Goal: Information Seeking & Learning: Find specific fact

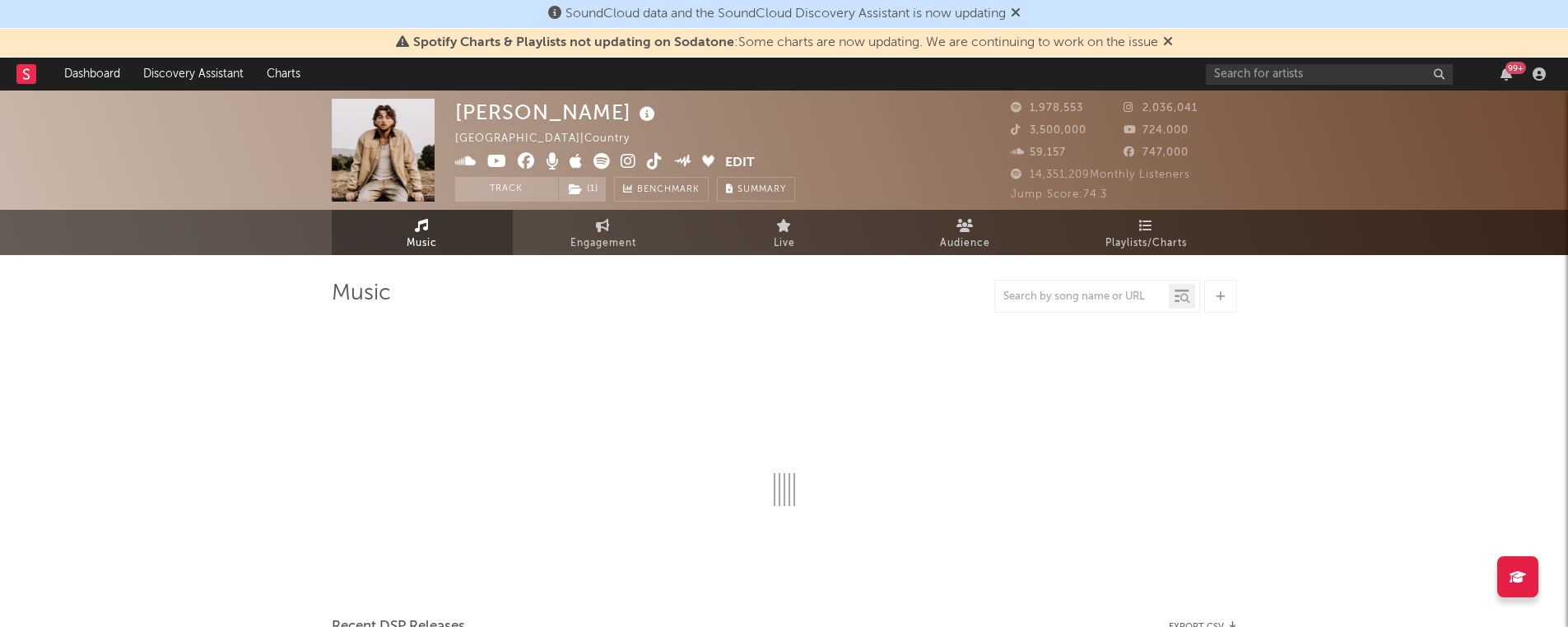
select select "6m"
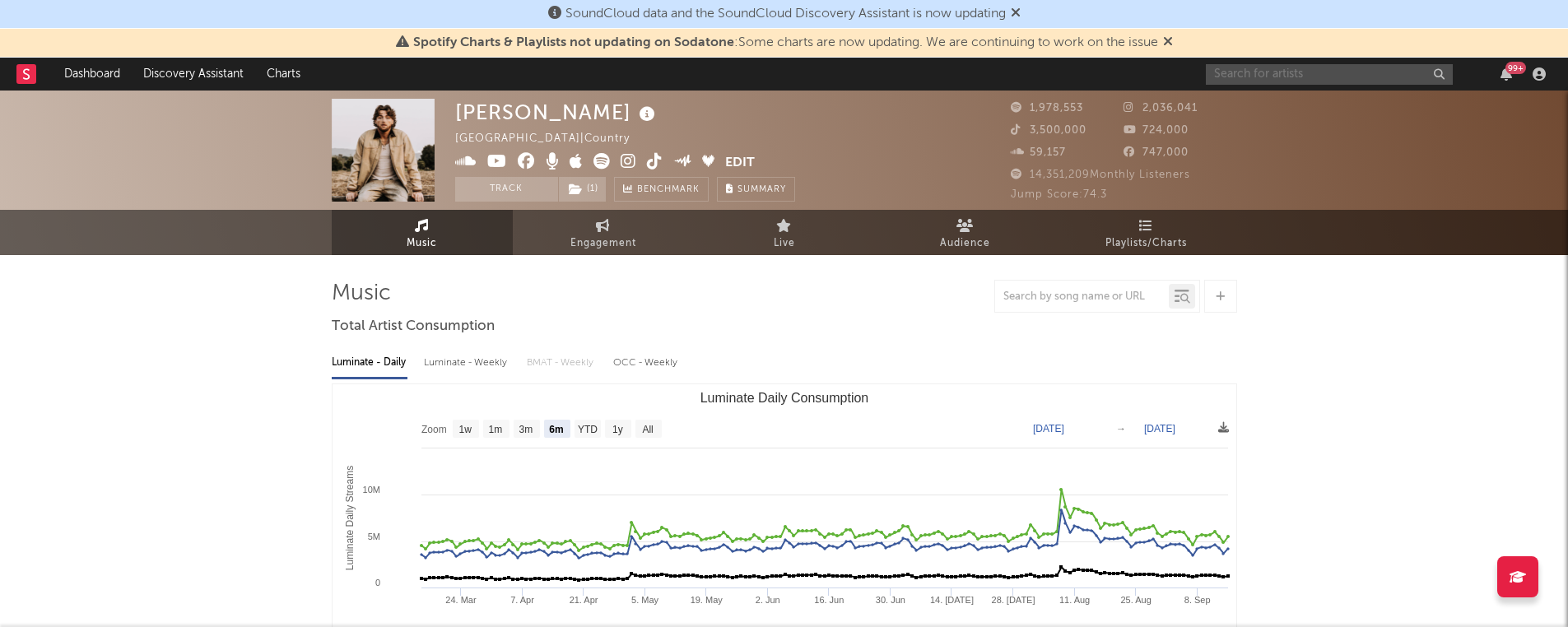
click at [1304, 70] on input "text" at bounding box center [1330, 74] width 247 height 20
click at [1319, 74] on input "[PERSON_NAME]" at bounding box center [1330, 74] width 247 height 20
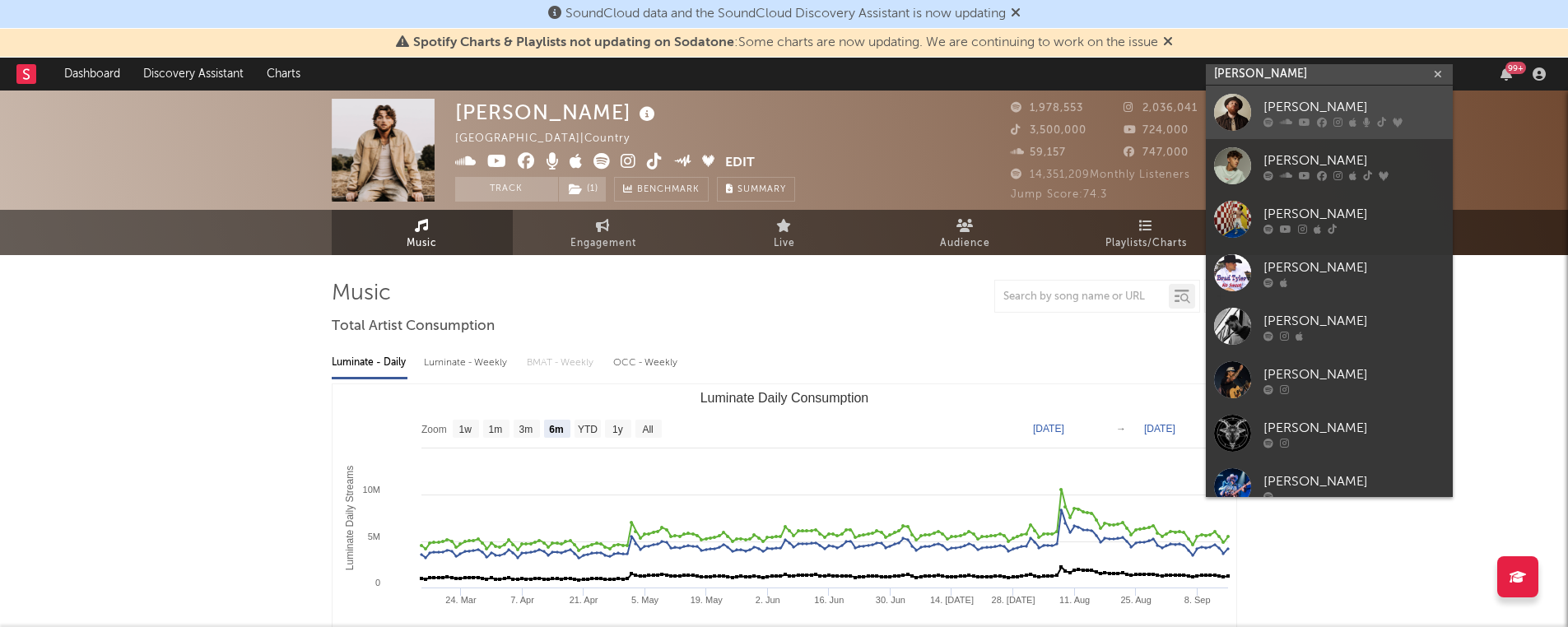
type input "[PERSON_NAME]"
click at [1315, 92] on link "[PERSON_NAME]" at bounding box center [1330, 112] width 247 height 54
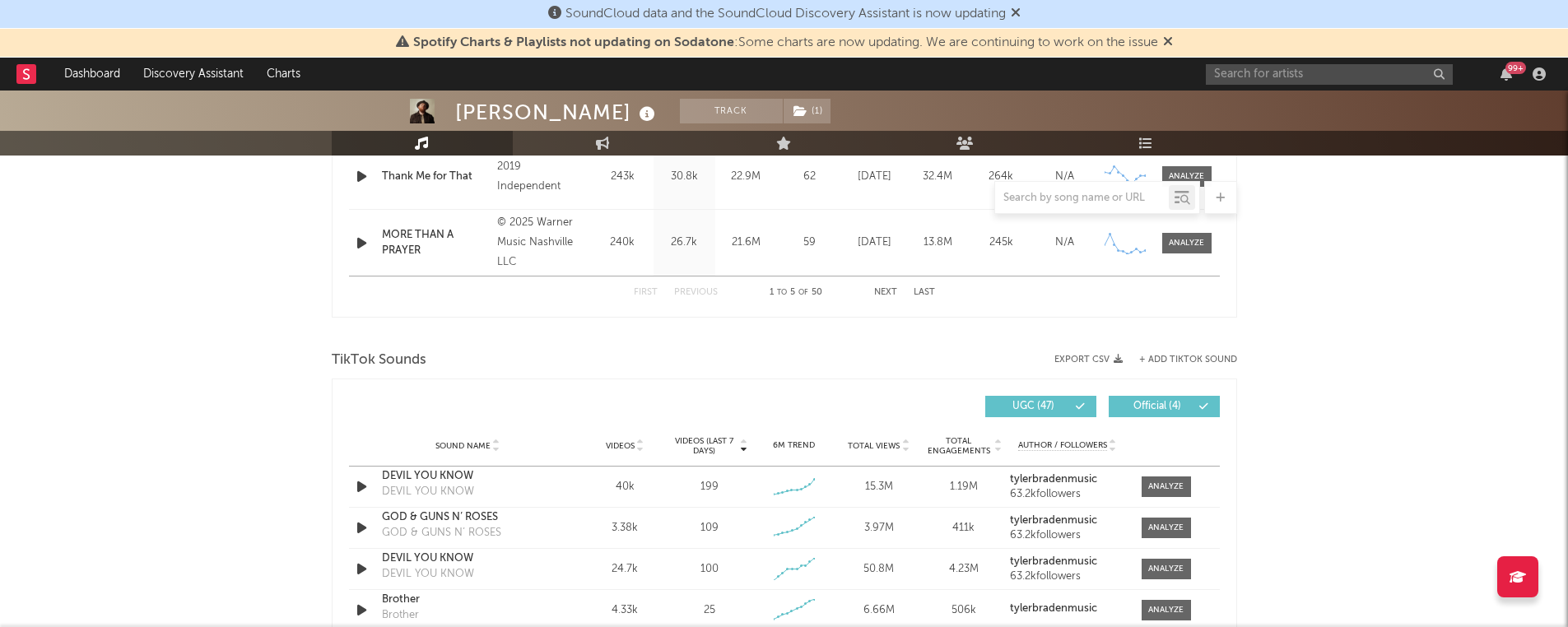
select select "6m"
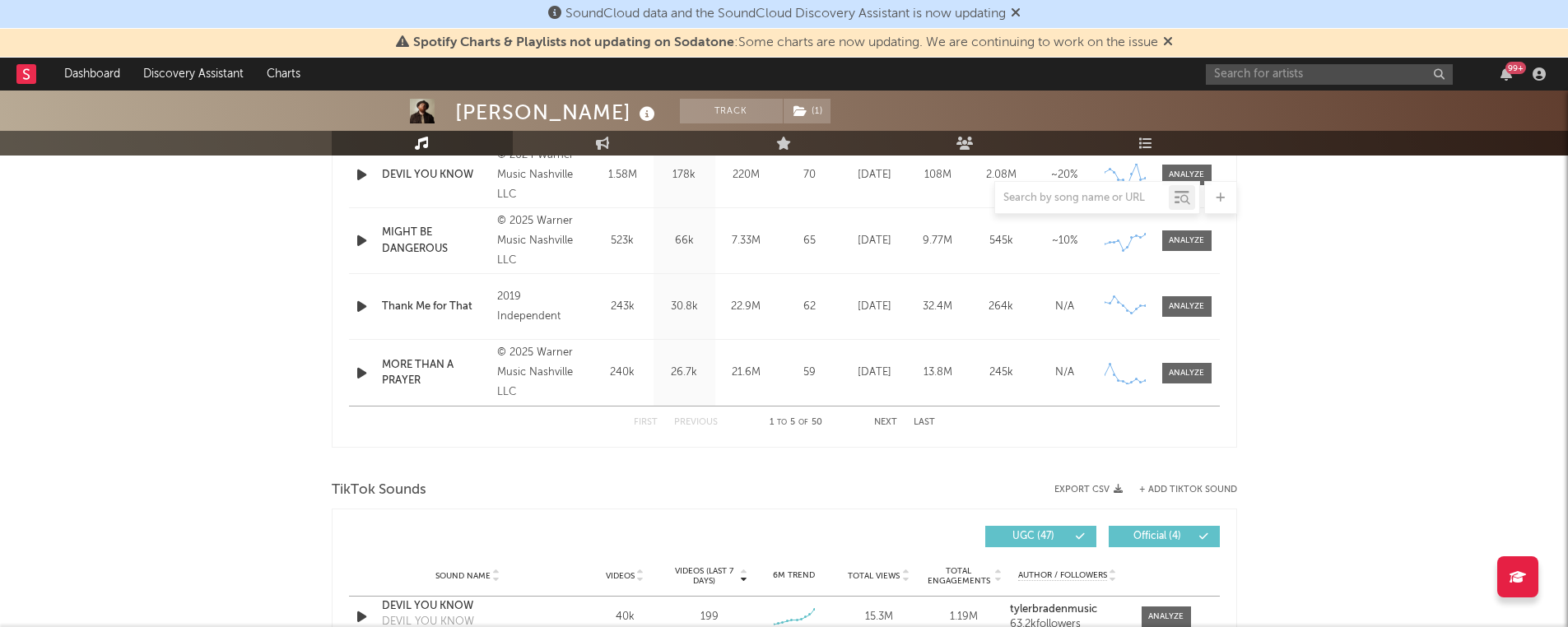
scroll to position [1075, 0]
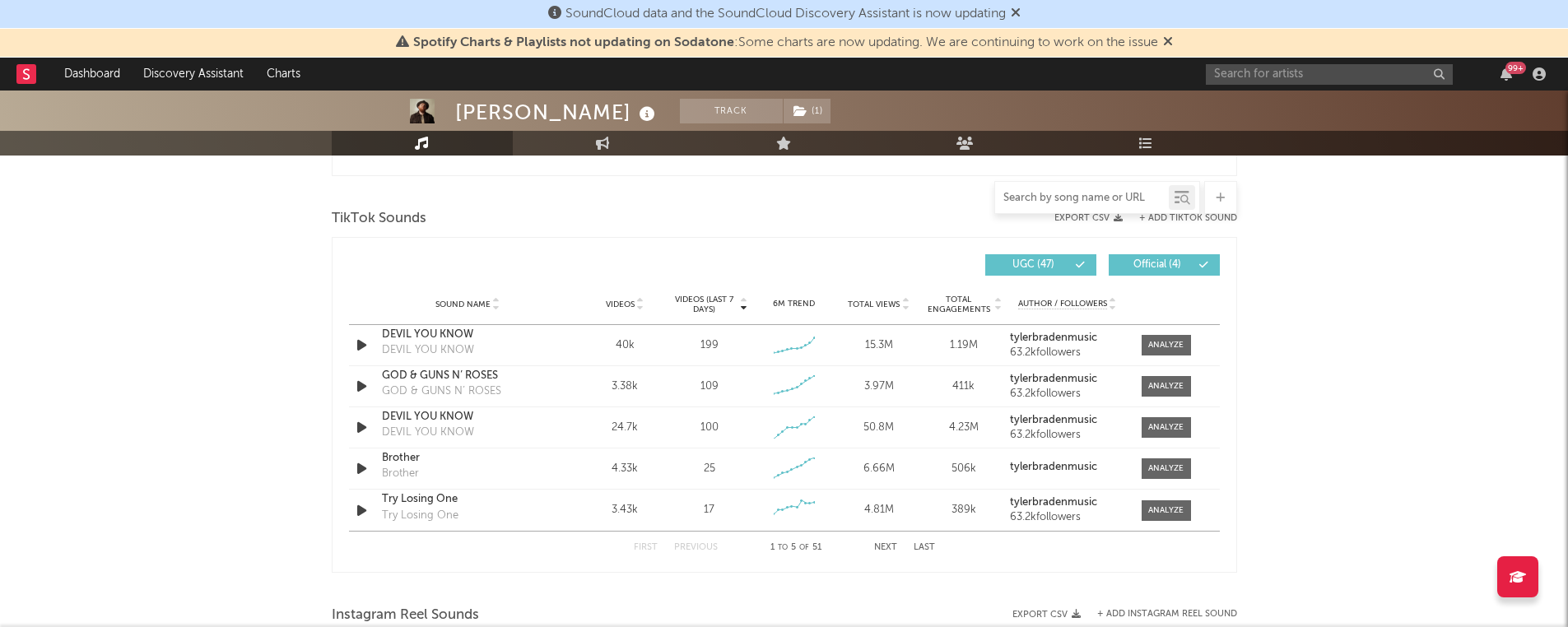
click at [1029, 204] on div at bounding box center [1081, 197] width 173 height 20
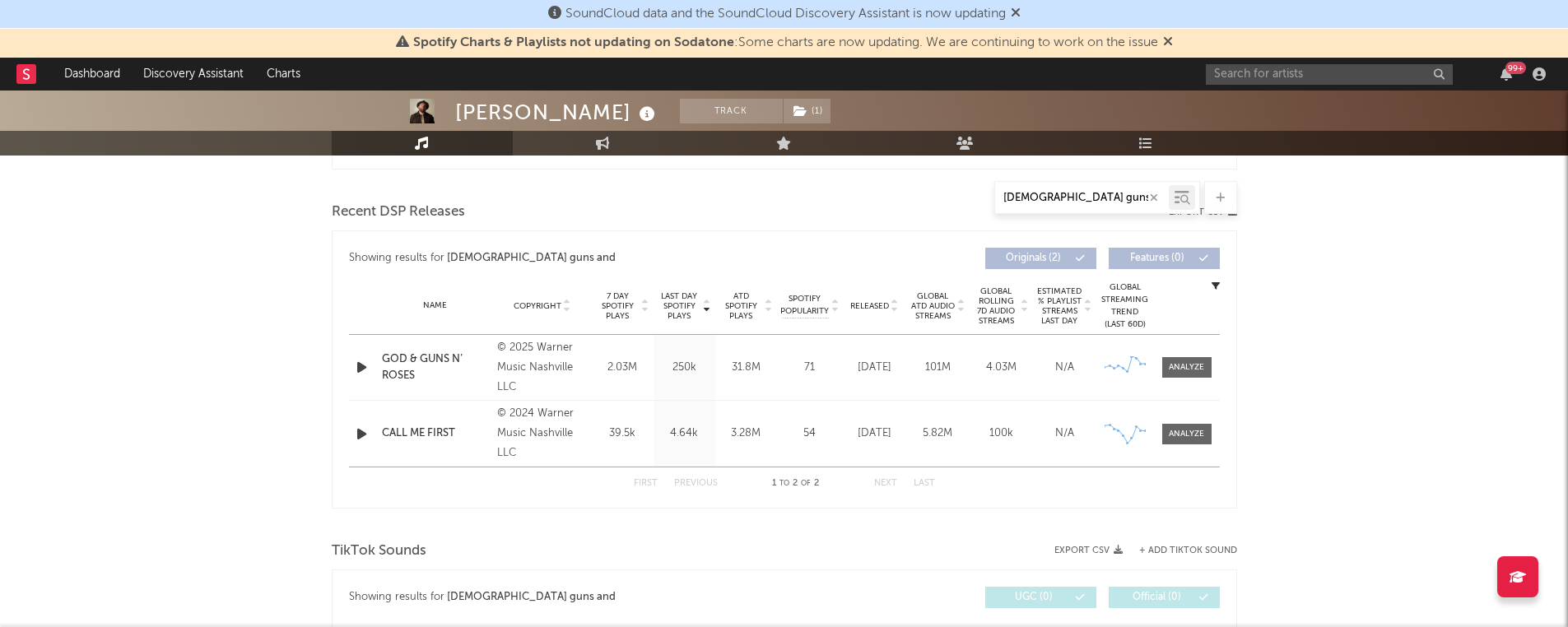
scroll to position [540, 0]
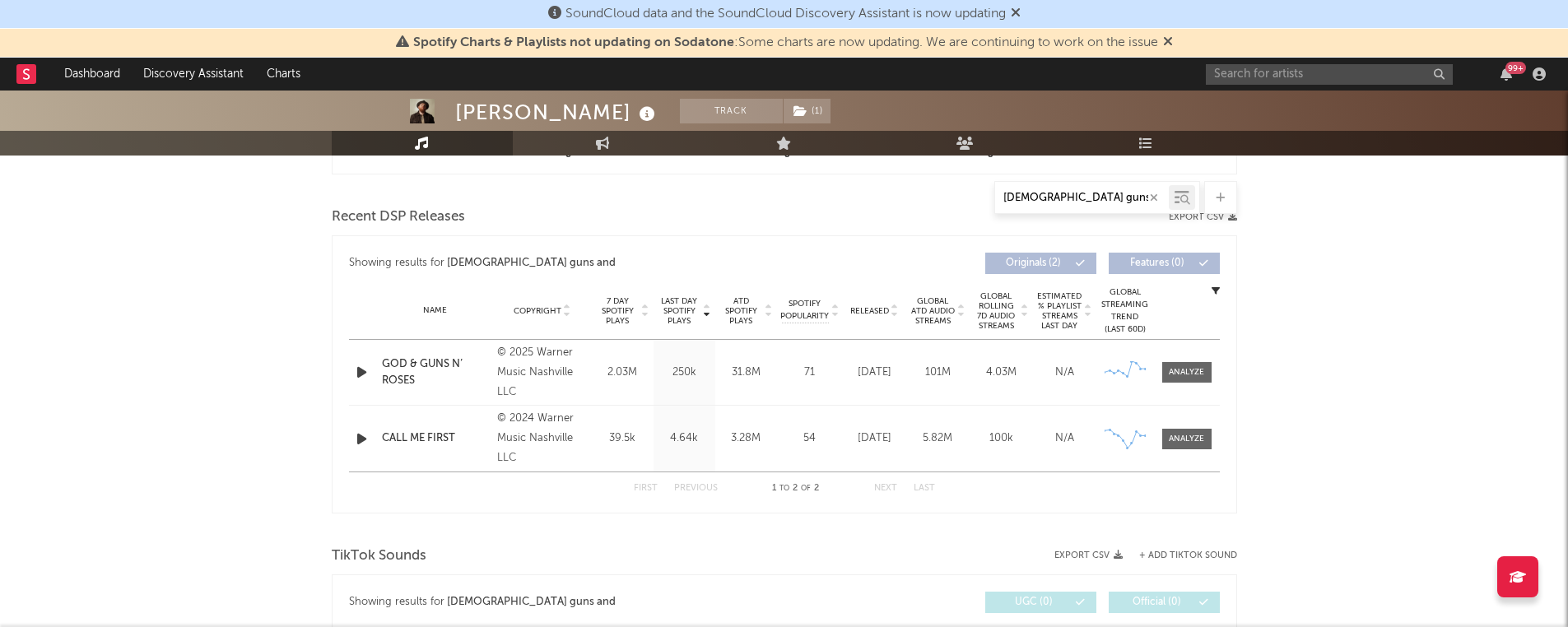
click at [1072, 195] on input "[DEMOGRAPHIC_DATA] guns and" at bounding box center [1081, 198] width 173 height 13
drag, startPoint x: 1024, startPoint y: 199, endPoint x: 1180, endPoint y: 201, distance: 156.0
click at [1179, 202] on div "[DEMOGRAPHIC_DATA] guns and" at bounding box center [1097, 197] width 206 height 33
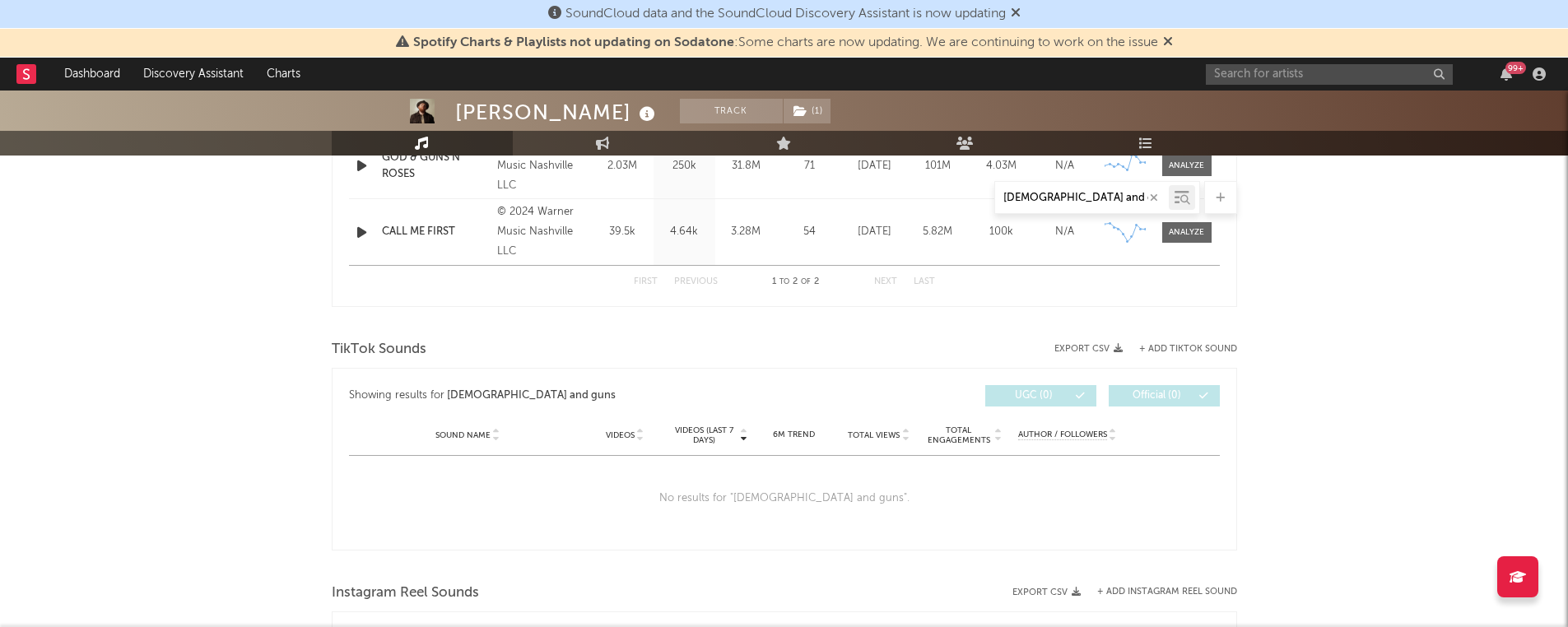
scroll to position [744, 0]
click at [1030, 199] on input "[DEMOGRAPHIC_DATA] and guns" at bounding box center [1081, 198] width 173 height 13
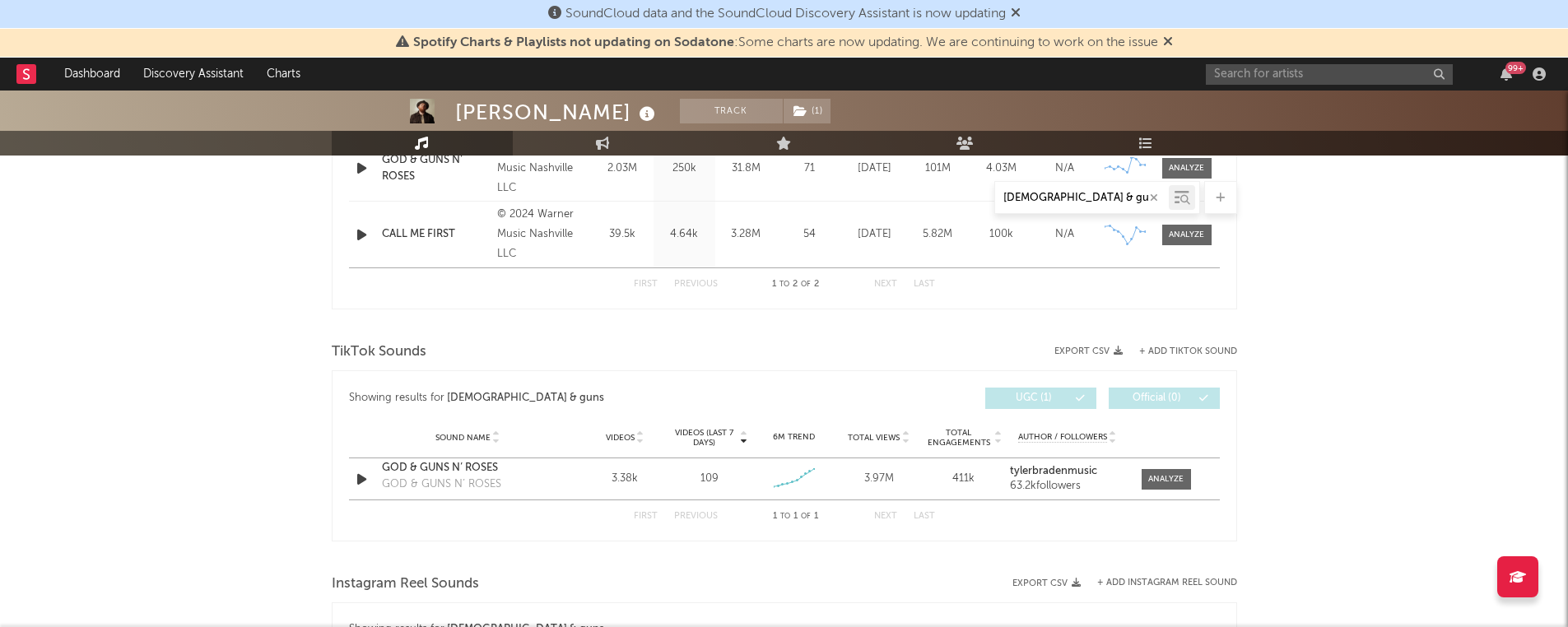
click at [1085, 190] on div "[DEMOGRAPHIC_DATA] & guns" at bounding box center [1081, 197] width 173 height 20
click at [1087, 203] on input "[DEMOGRAPHIC_DATA] & guns" at bounding box center [1081, 198] width 173 height 13
type input "[DEMOGRAPHIC_DATA] & guns"
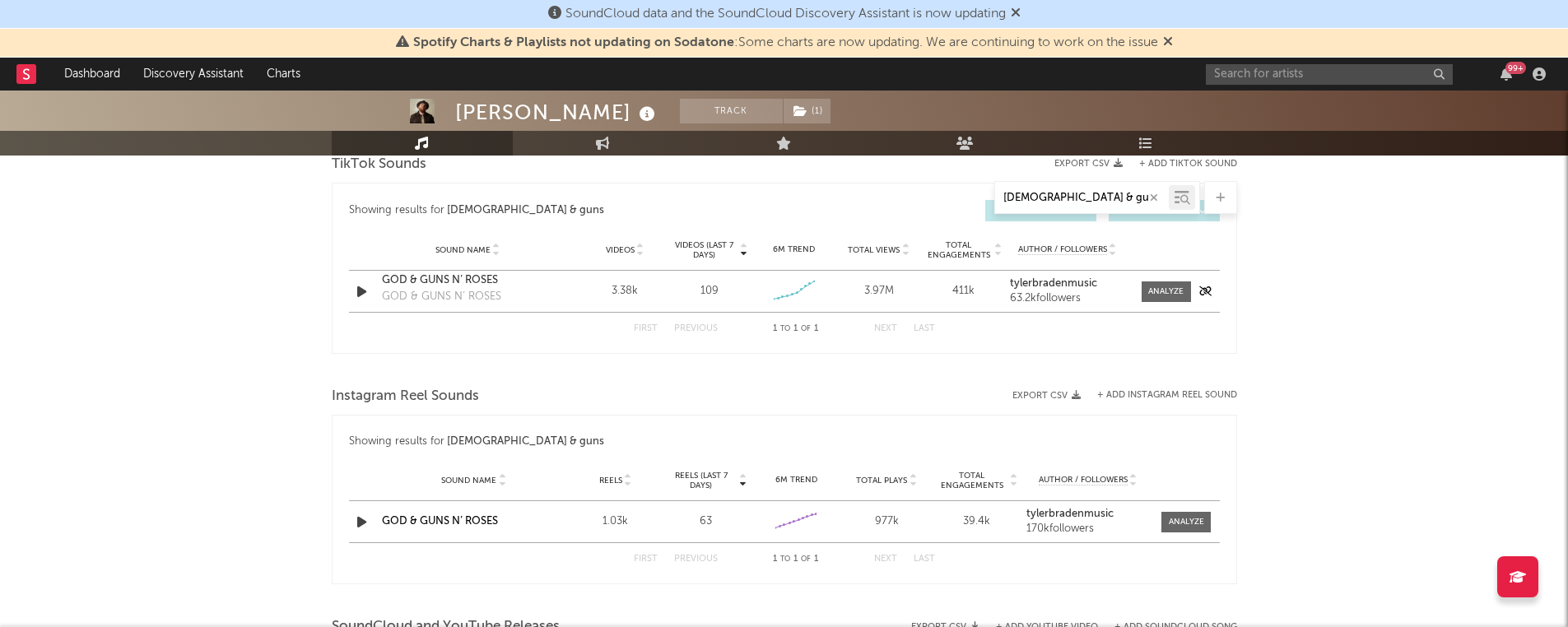
scroll to position [930, 0]
click at [479, 278] on div "GOD & GUNS N’ ROSES" at bounding box center [468, 280] width 172 height 16
click at [465, 282] on div "GOD & GUNS N’ ROSES" at bounding box center [468, 280] width 172 height 16
